Goal: Obtain resource: Download file/media

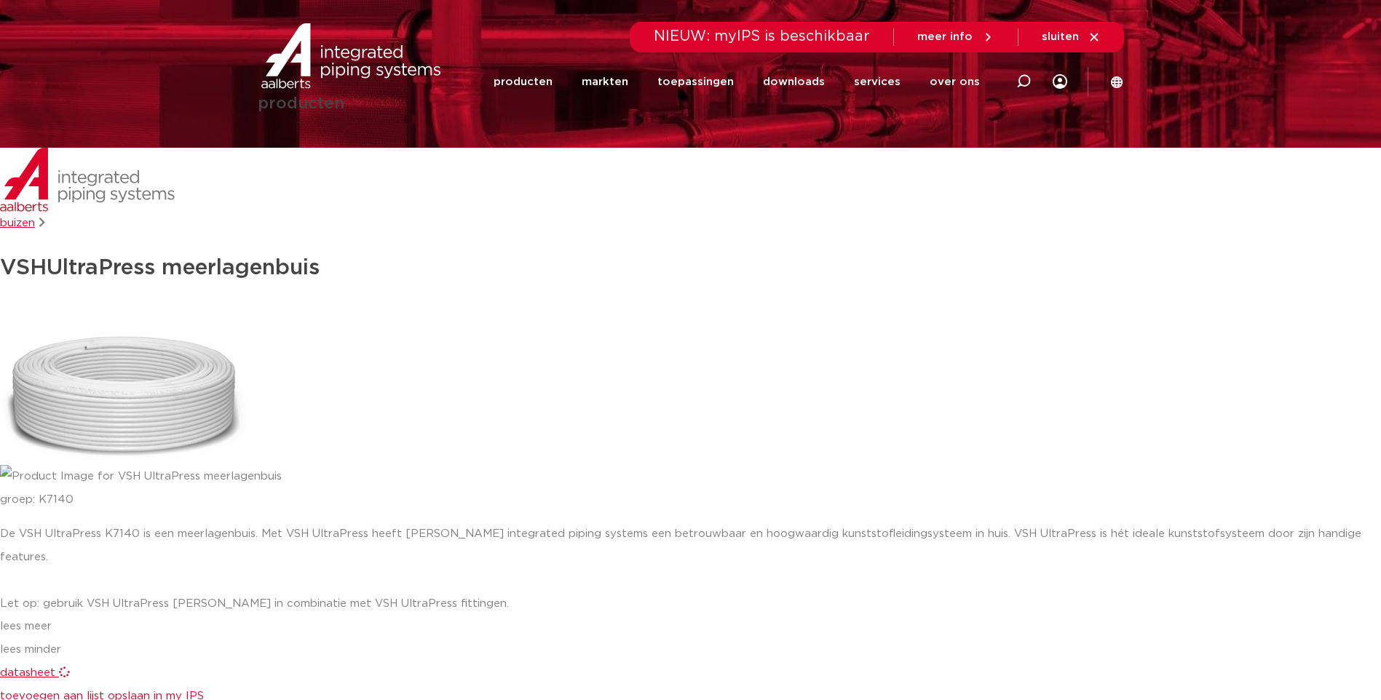
scroll to position [86, 0]
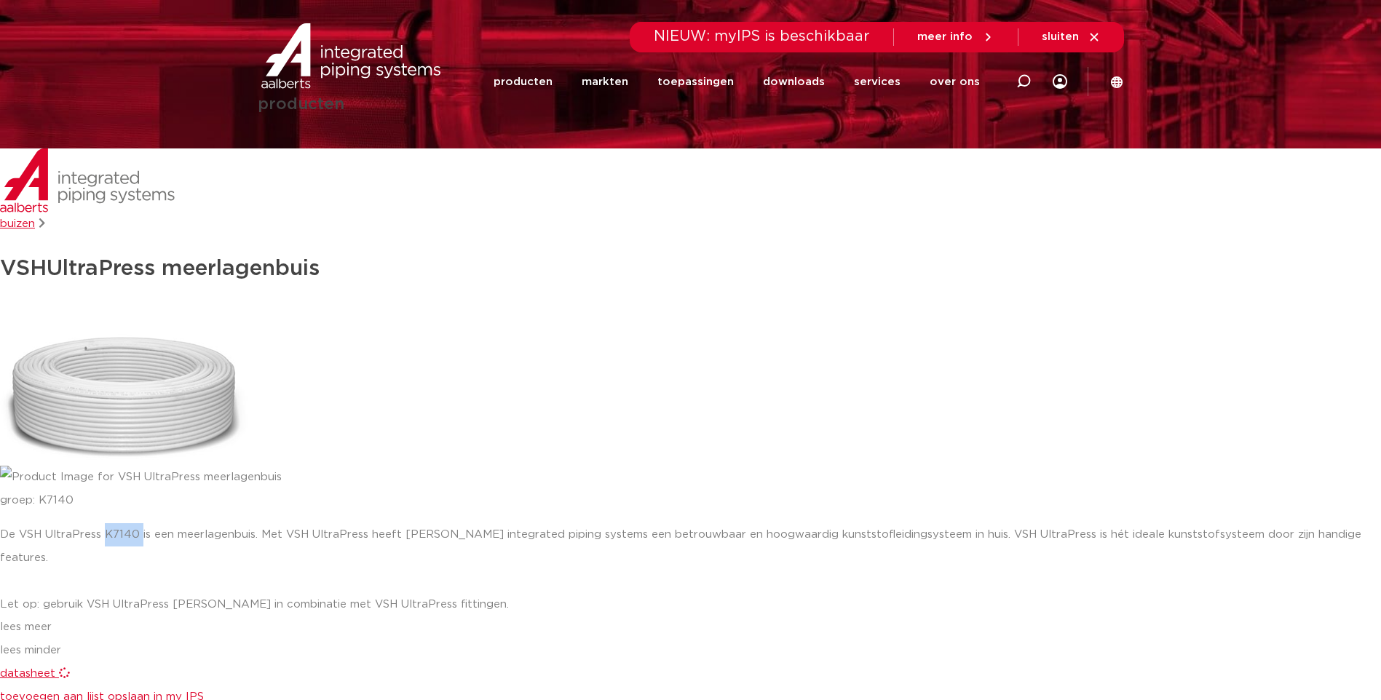
drag, startPoint x: 100, startPoint y: 529, endPoint x: 133, endPoint y: 528, distance: 33.5
click at [133, 528] on div "De VSH UltraPress K7140 is een meerlagenbuis. Met VSH UltraPress heeft [PERSON_…" at bounding box center [690, 569] width 1381 height 93
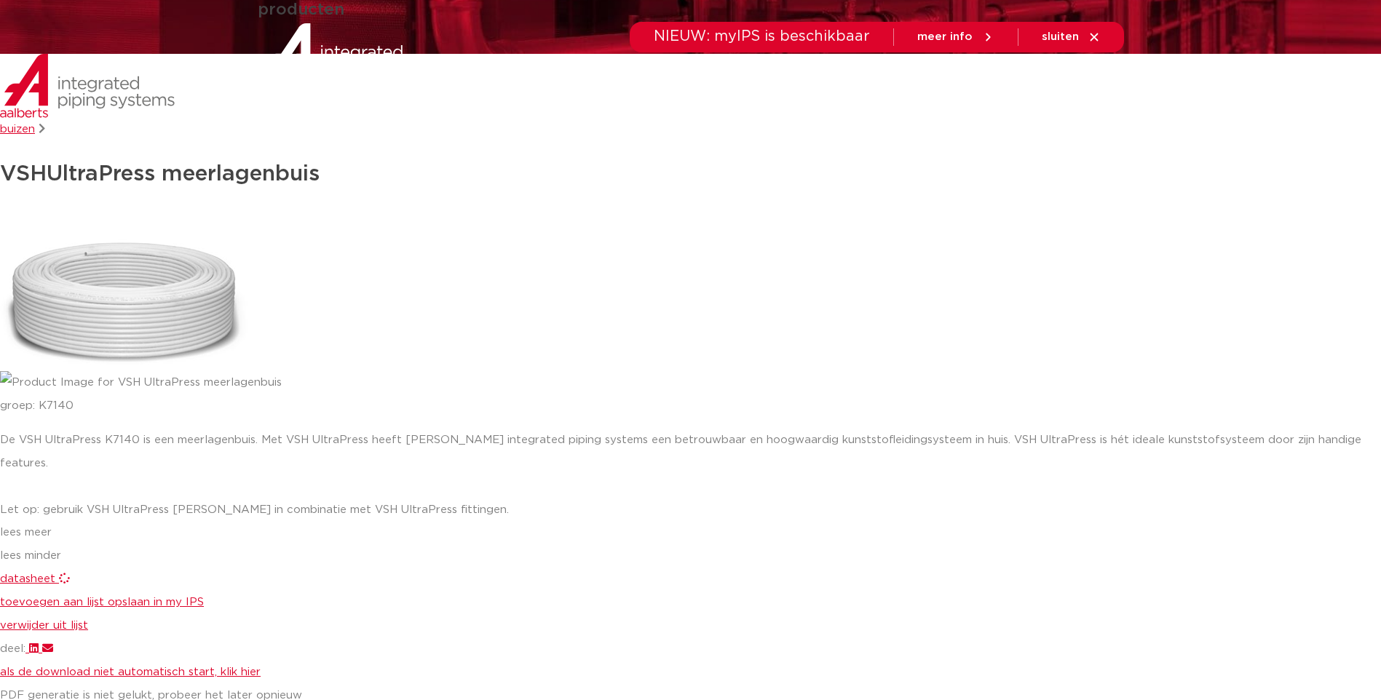
scroll to position [304, 0]
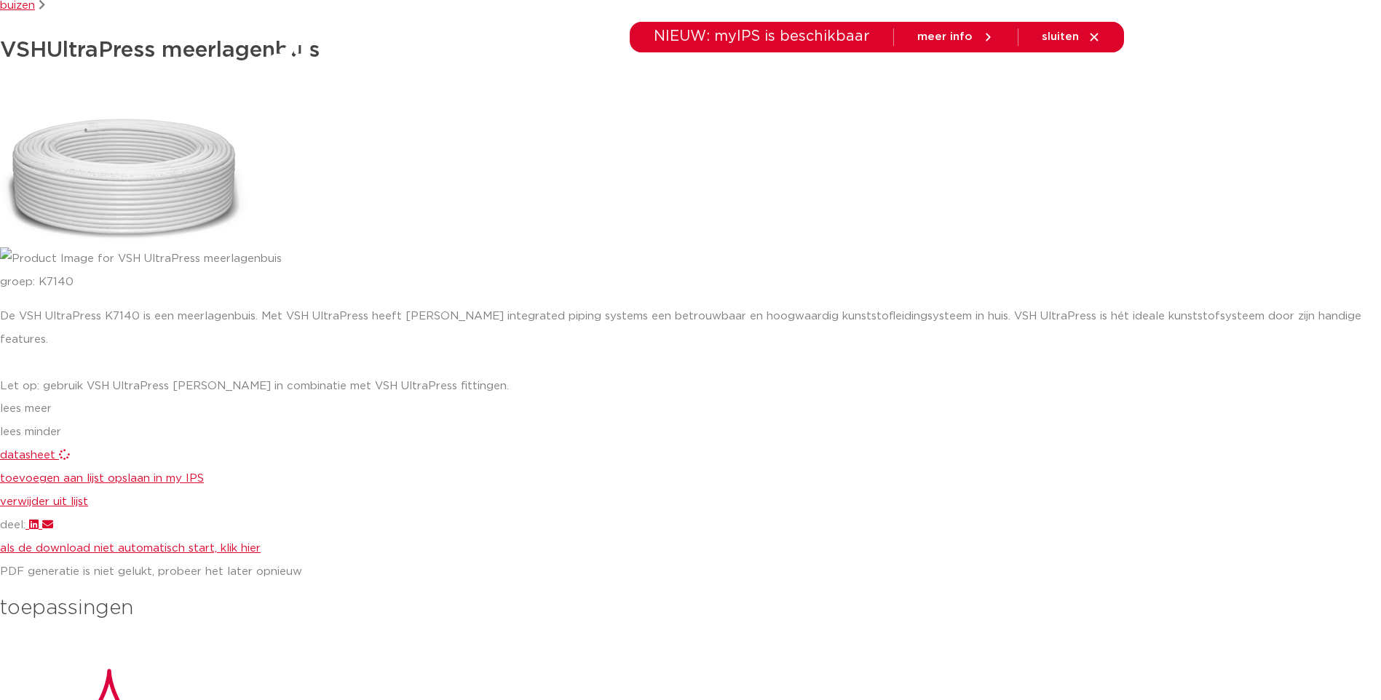
click at [33, 450] on span "datasheet" at bounding box center [27, 455] width 55 height 11
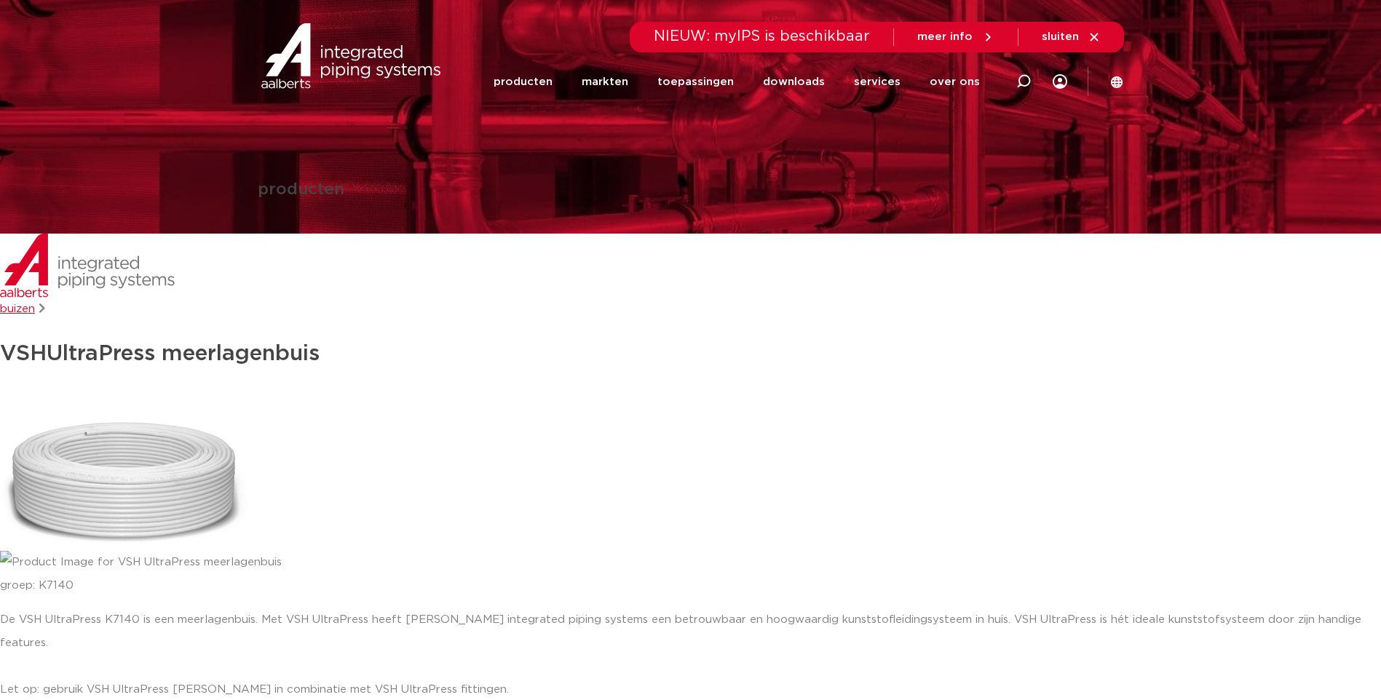
scroll to position [0, 0]
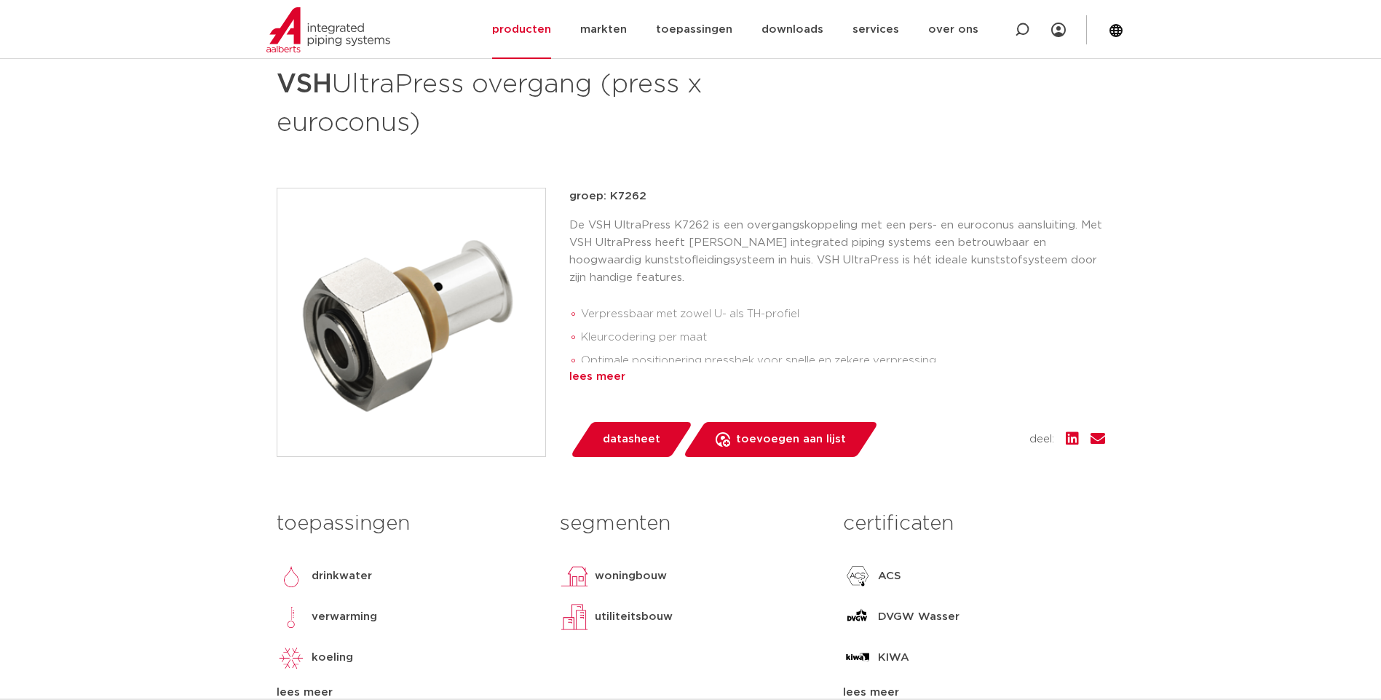
click at [601, 373] on div "lees meer" at bounding box center [837, 376] width 536 height 17
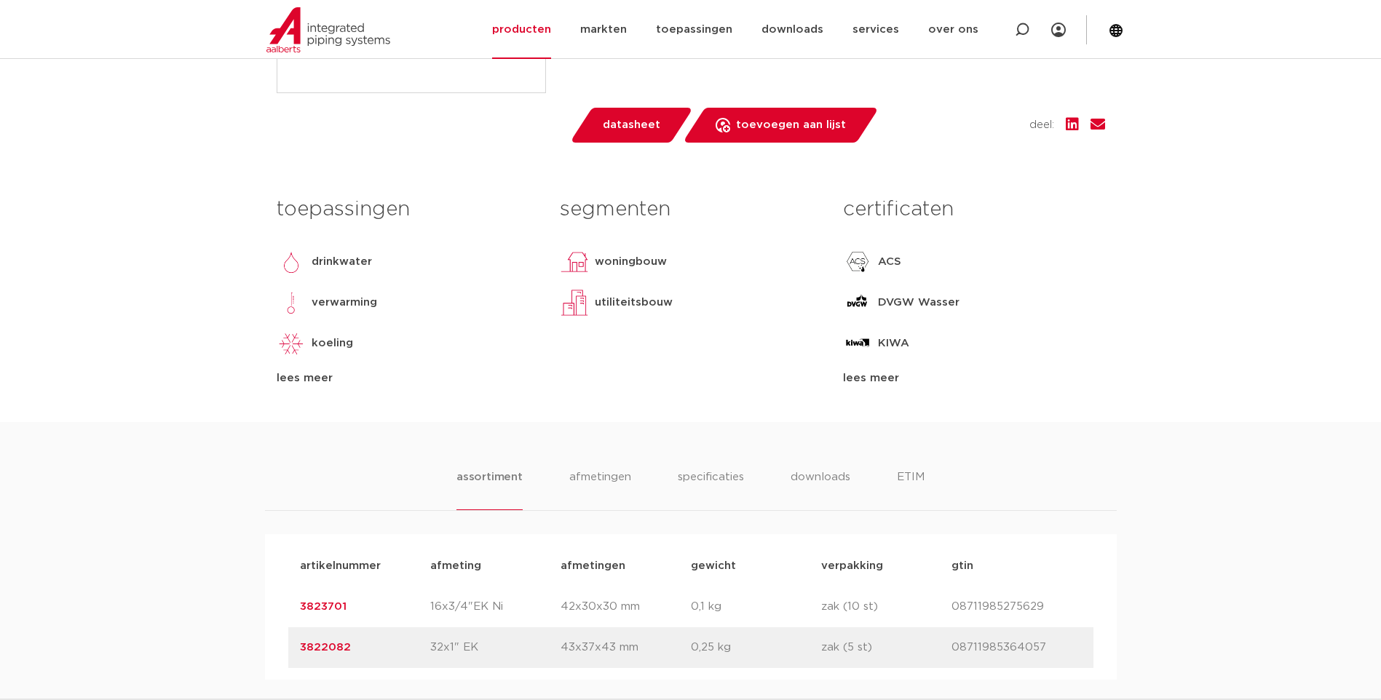
scroll to position [146, 0]
